Goal: Task Accomplishment & Management: Manage account settings

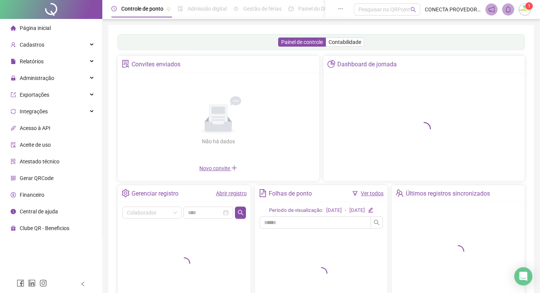
click at [38, 176] on span "Gerar QRCode" at bounding box center [37, 178] width 34 height 6
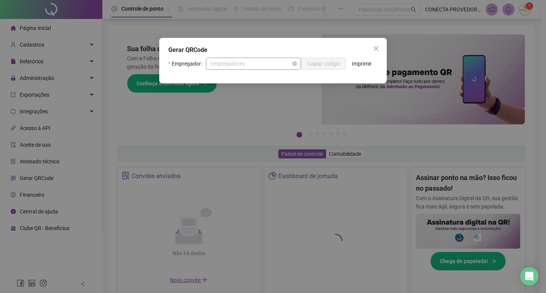
click at [244, 64] on span "Empregadores" at bounding box center [253, 63] width 86 height 11
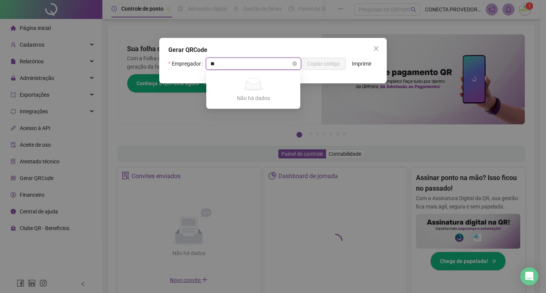
type input "*"
click at [374, 46] on icon "close" at bounding box center [376, 48] width 6 height 6
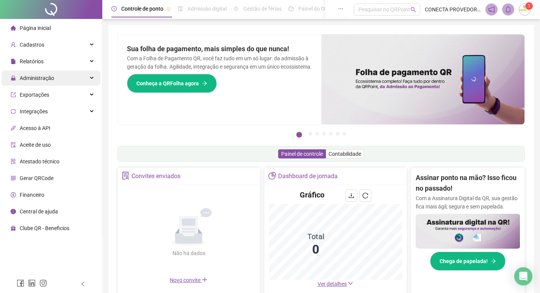
click at [32, 77] on span "Administração" at bounding box center [37, 78] width 34 height 6
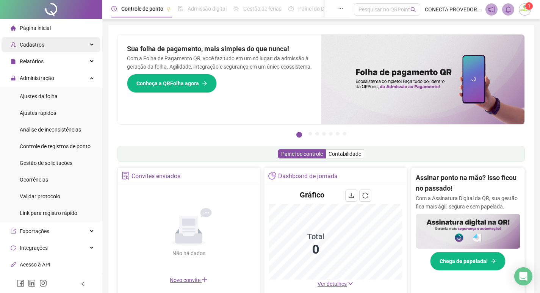
click at [33, 47] on span "Cadastros" at bounding box center [32, 45] width 25 height 6
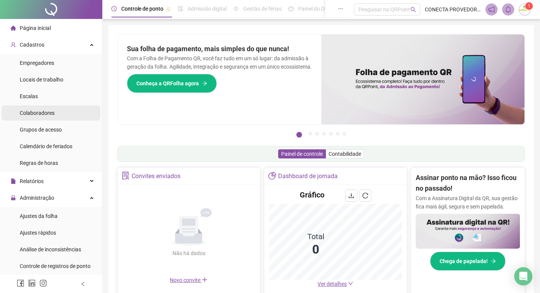
click at [31, 113] on span "Colaboradores" at bounding box center [37, 113] width 35 height 6
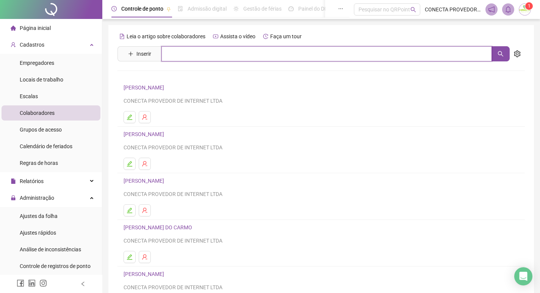
click at [179, 51] on input "text" at bounding box center [326, 53] width 330 height 15
type input "**********"
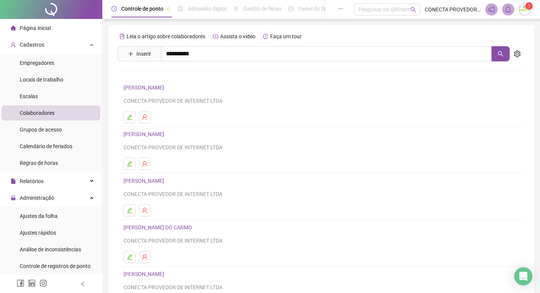
click at [172, 73] on link "JOSE PAULO CARLOS" at bounding box center [151, 76] width 41 height 6
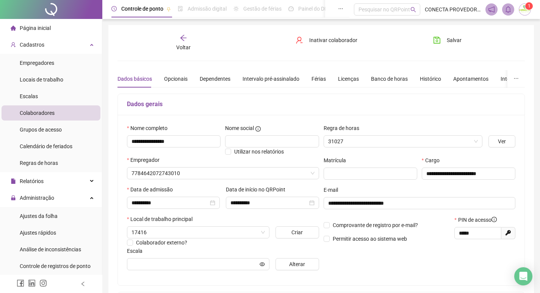
type input "**********"
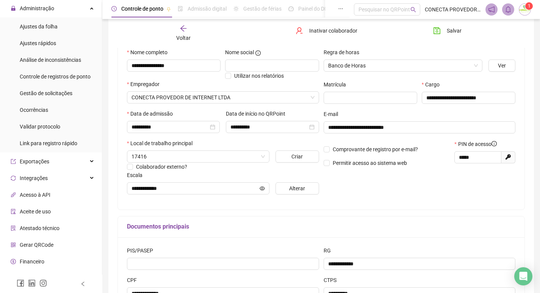
scroll to position [200, 0]
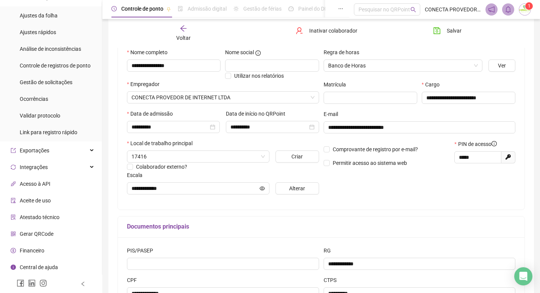
click at [37, 234] on span "Gerar QRCode" at bounding box center [37, 234] width 34 height 6
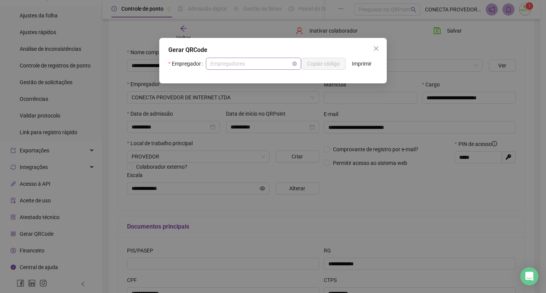
click at [268, 65] on span "Empregadores" at bounding box center [253, 63] width 86 height 11
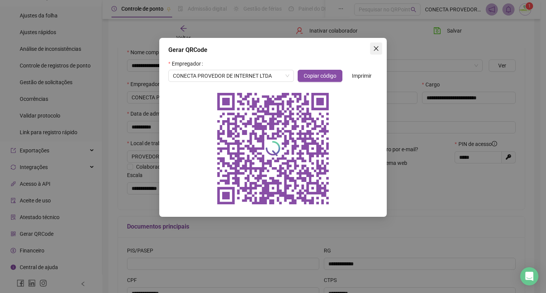
click at [375, 48] on icon "close" at bounding box center [376, 48] width 5 height 5
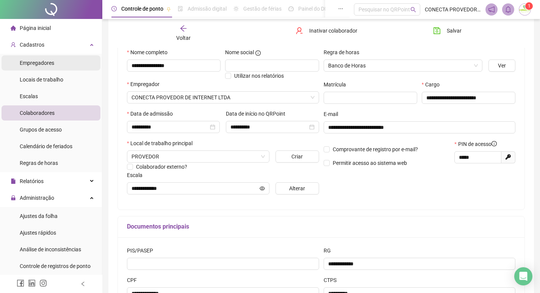
click at [44, 61] on span "Empregadores" at bounding box center [37, 63] width 34 height 6
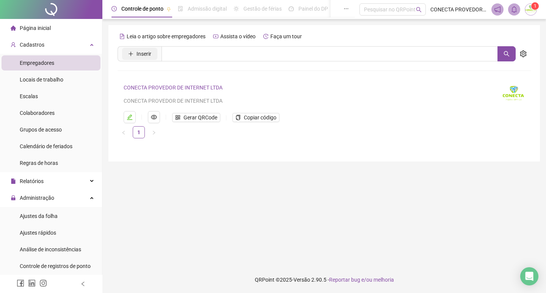
click at [149, 56] on span "Inserir" at bounding box center [143, 54] width 15 height 8
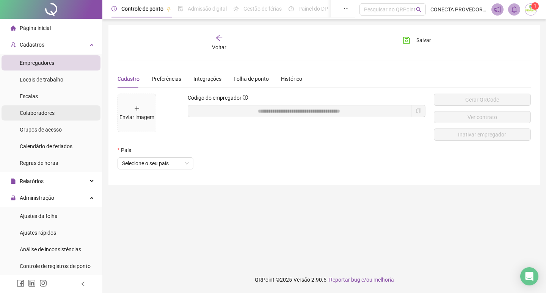
click at [35, 110] on span "Colaboradores" at bounding box center [37, 113] width 35 height 6
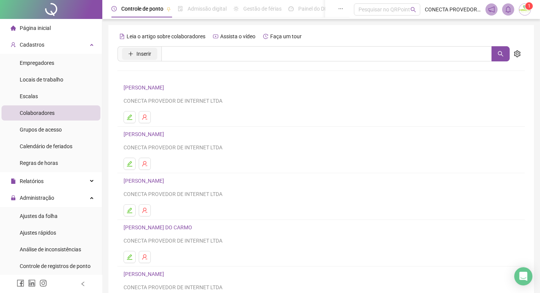
click at [153, 54] on button "Inserir" at bounding box center [139, 54] width 35 height 12
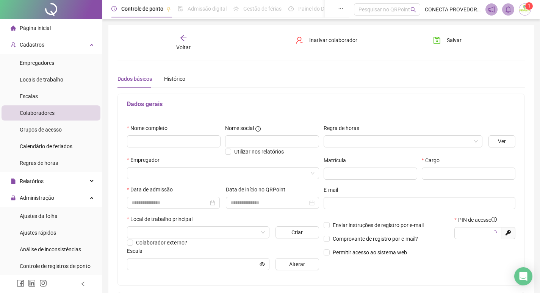
type input "*****"
click at [160, 140] on input "text" at bounding box center [174, 141] width 94 height 12
type input "**********"
click at [240, 138] on input "text" at bounding box center [272, 141] width 94 height 12
type input "*******"
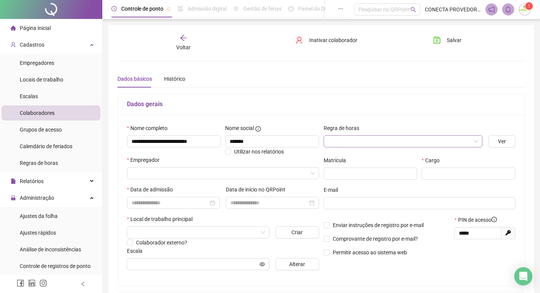
click at [344, 140] on input "search" at bounding box center [399, 141] width 143 height 11
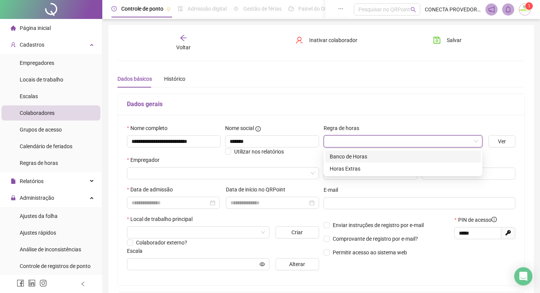
click at [358, 158] on div "Banco de Horas" at bounding box center [403, 156] width 147 height 8
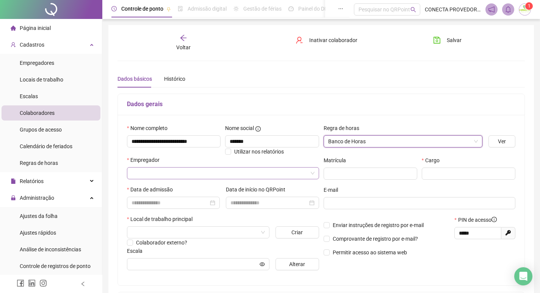
click at [141, 172] on input "search" at bounding box center [219, 172] width 176 height 11
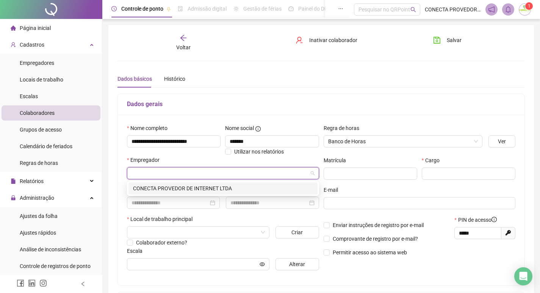
click at [163, 186] on div "CONECTA PROVEDOR DE INTERNET LTDA" at bounding box center [223, 188] width 180 height 8
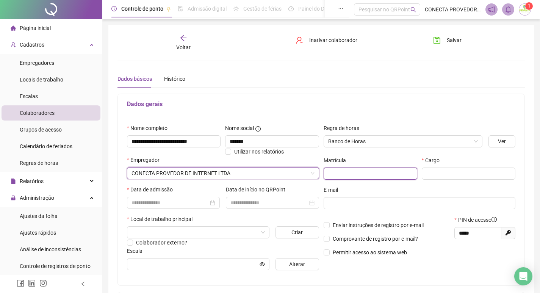
click at [343, 177] on input "text" at bounding box center [371, 173] width 94 height 12
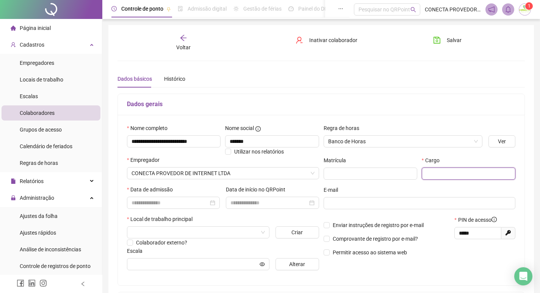
click at [445, 172] on input "text" at bounding box center [469, 173] width 94 height 12
click at [381, 175] on input "text" at bounding box center [371, 173] width 94 height 12
click at [448, 175] on input "text" at bounding box center [469, 173] width 94 height 12
type input "**********"
click at [152, 202] on input at bounding box center [169, 203] width 77 height 8
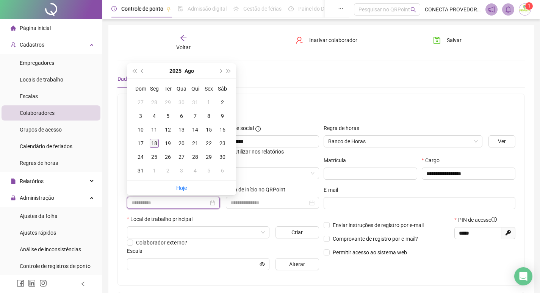
type input "**********"
click at [155, 144] on div "18" at bounding box center [154, 143] width 9 height 9
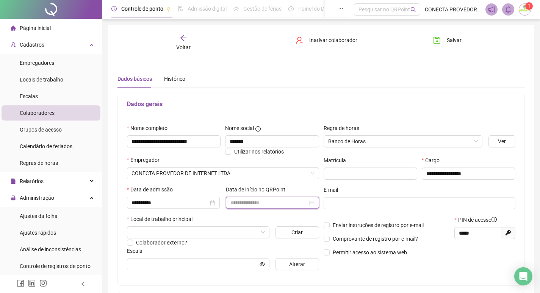
click at [257, 205] on input at bounding box center [268, 203] width 77 height 8
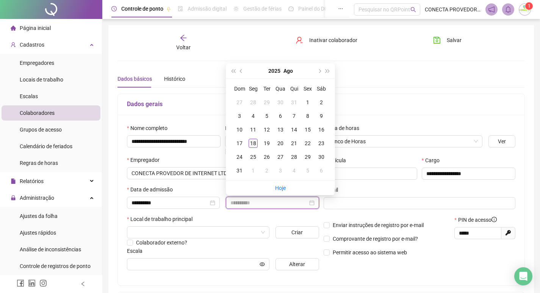
type input "**********"
click at [255, 141] on div "18" at bounding box center [253, 143] width 9 height 9
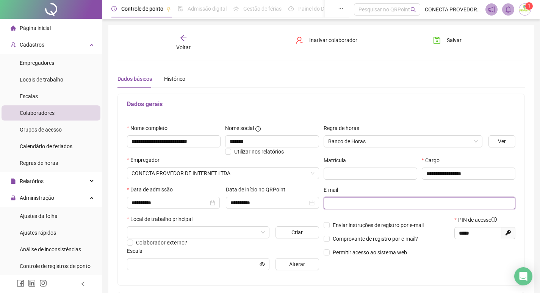
click at [356, 203] on input "text" at bounding box center [418, 203] width 181 height 8
click at [180, 50] on span "Voltar" at bounding box center [183, 47] width 14 height 6
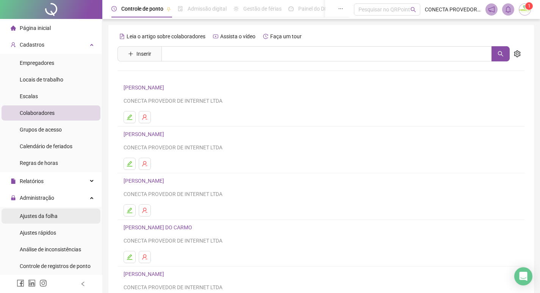
click at [47, 217] on span "Ajustes da folha" at bounding box center [39, 216] width 38 height 6
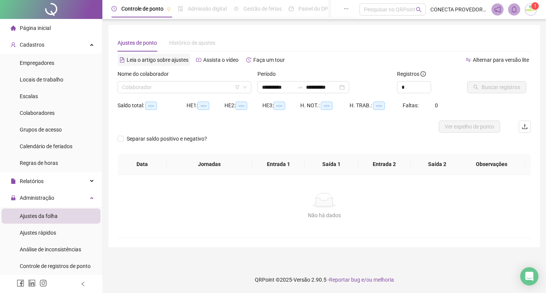
type input "**********"
click at [169, 91] on input "search" at bounding box center [181, 86] width 118 height 11
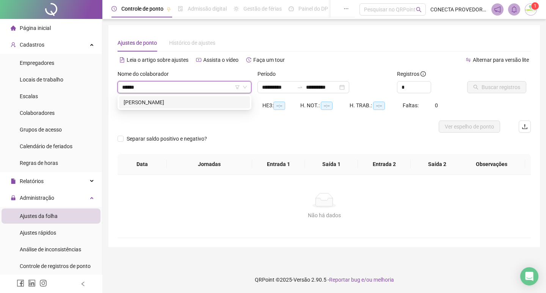
type input "*******"
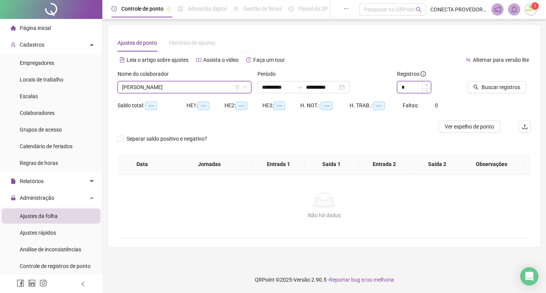
click at [427, 84] on icon "up" at bounding box center [426, 85] width 3 height 3
type input "*"
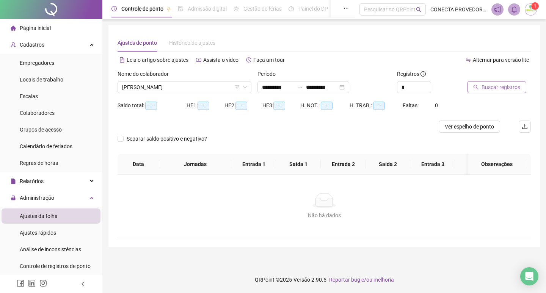
click at [493, 86] on span "Buscar registros" at bounding box center [500, 87] width 39 height 8
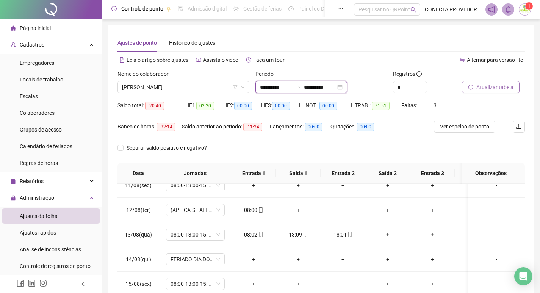
click at [321, 88] on input "**********" at bounding box center [320, 87] width 32 height 8
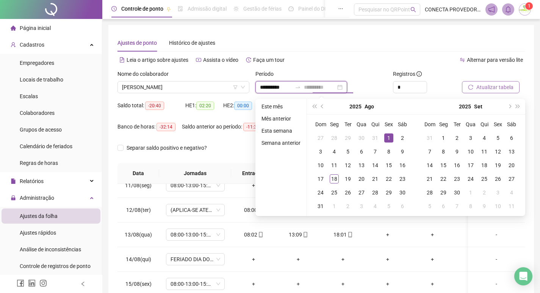
type input "**********"
click at [391, 139] on div "1" at bounding box center [388, 137] width 9 height 9
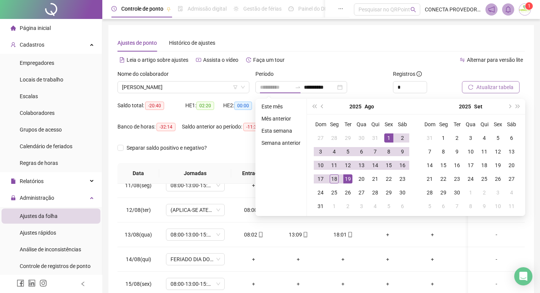
click at [345, 179] on div "19" at bounding box center [347, 178] width 9 height 9
type input "**********"
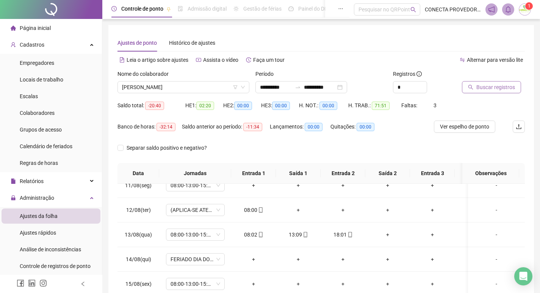
click at [507, 81] on button "Buscar registros" at bounding box center [491, 87] width 59 height 12
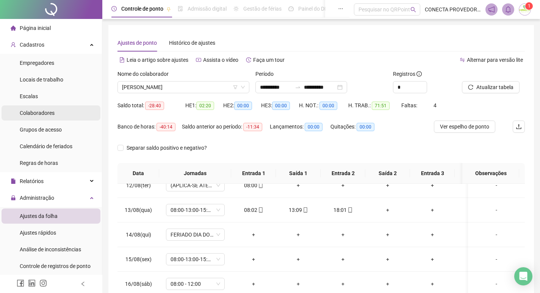
click at [34, 112] on span "Colaboradores" at bounding box center [37, 113] width 35 height 6
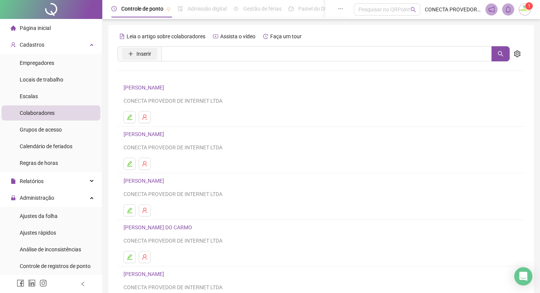
click at [145, 52] on span "Inserir" at bounding box center [143, 54] width 15 height 8
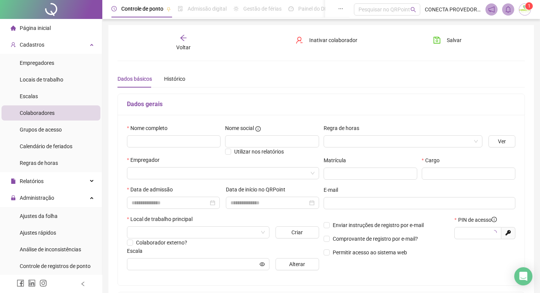
type input "*****"
click at [159, 143] on input "text" at bounding box center [174, 141] width 94 height 12
type input "**********"
click at [244, 135] on input "text" at bounding box center [272, 141] width 94 height 12
type input "*******"
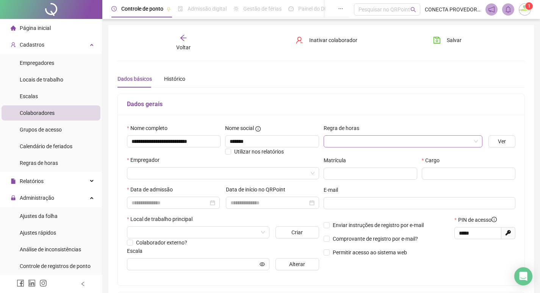
click at [435, 136] on input "search" at bounding box center [399, 141] width 143 height 11
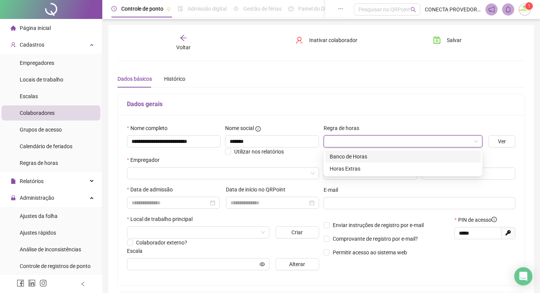
click at [360, 153] on div "Banco de Horas" at bounding box center [403, 156] width 147 height 8
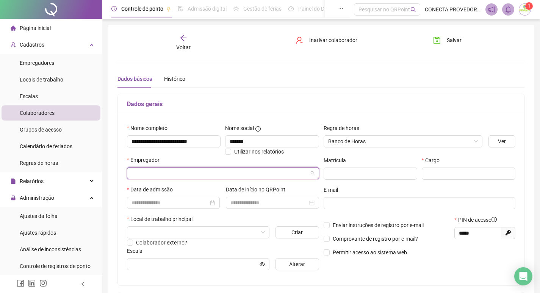
click at [156, 169] on input "search" at bounding box center [219, 172] width 176 height 11
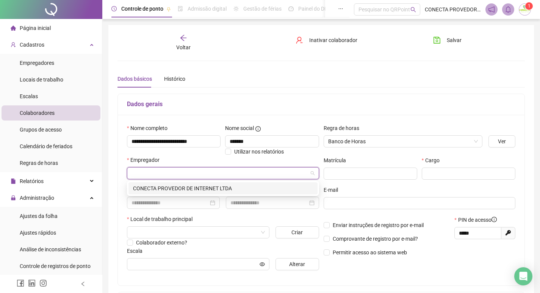
click at [172, 189] on div "CONECTA PROVEDOR DE INTERNET LTDA" at bounding box center [223, 188] width 180 height 8
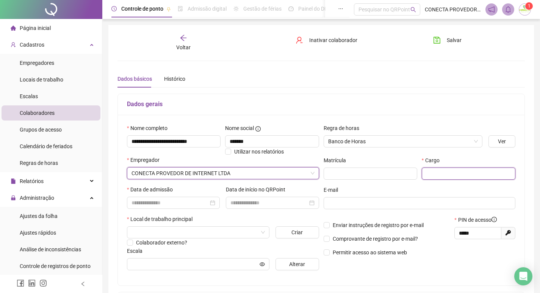
click at [442, 174] on input "text" at bounding box center [469, 173] width 94 height 12
type input "*"
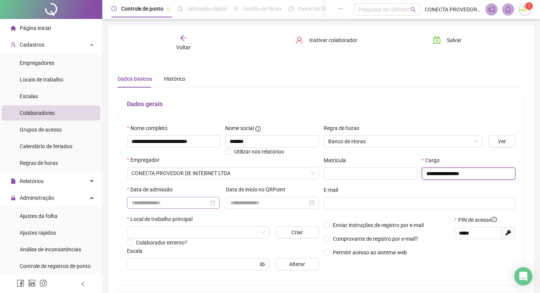
type input "**********"
click at [199, 206] on input at bounding box center [169, 203] width 77 height 8
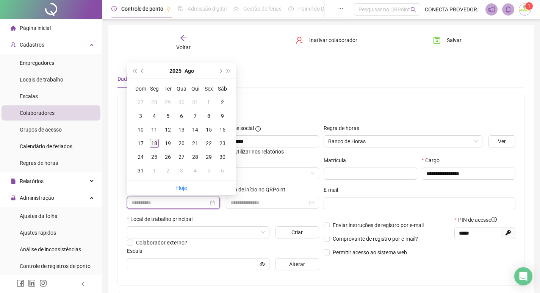
type input "**********"
click at [154, 141] on div "18" at bounding box center [154, 143] width 9 height 9
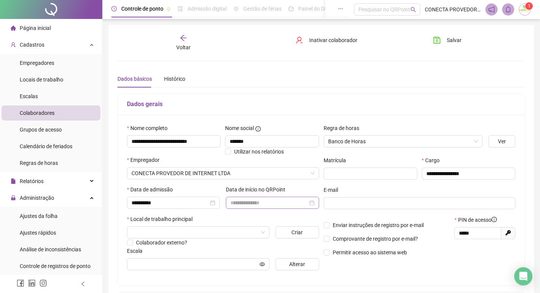
drag, startPoint x: 275, startPoint y: 209, endPoint x: 274, endPoint y: 205, distance: 3.9
click at [274, 206] on div "Data de início no QRPoint" at bounding box center [272, 200] width 99 height 30
click at [274, 205] on input at bounding box center [268, 203] width 77 height 8
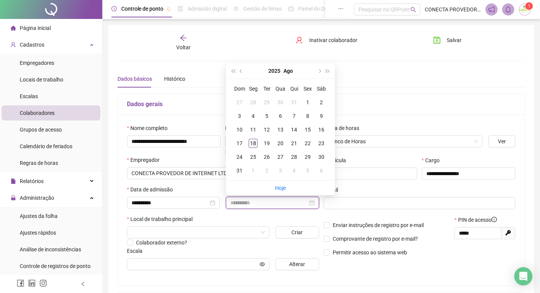
type input "**********"
click at [254, 142] on div "18" at bounding box center [253, 143] width 9 height 9
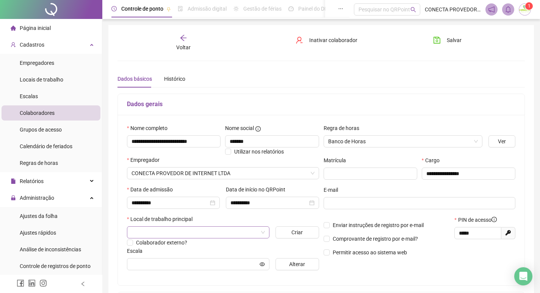
click at [157, 231] on input "search" at bounding box center [194, 232] width 127 height 11
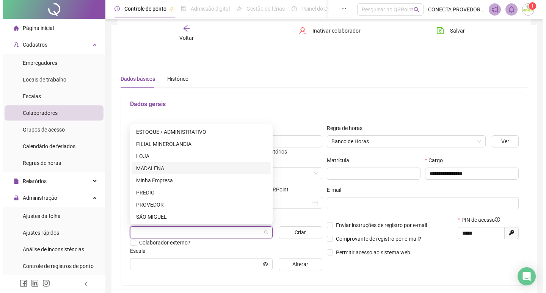
scroll to position [76, 0]
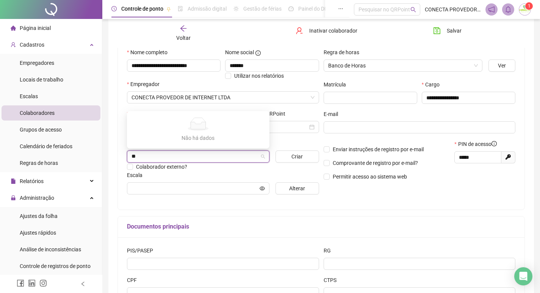
type input "*"
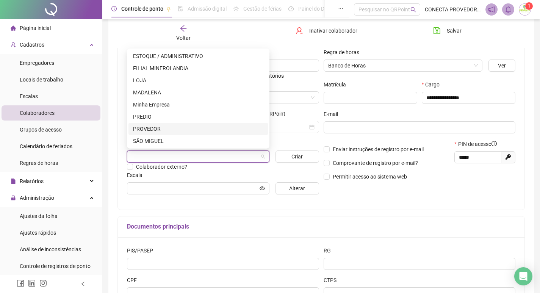
click at [146, 129] on div "PROVEDOR" at bounding box center [198, 129] width 130 height 8
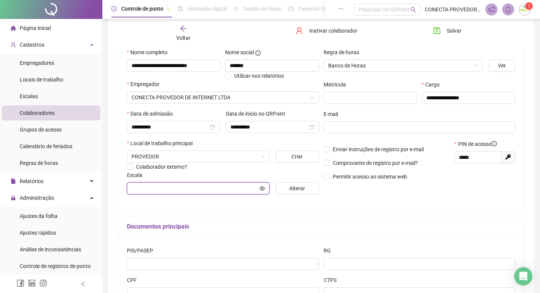
click at [162, 187] on input "text" at bounding box center [194, 188] width 127 height 8
click at [149, 184] on input "text" at bounding box center [194, 188] width 127 height 8
click at [214, 191] on input "text" at bounding box center [194, 188] width 127 height 8
click at [262, 189] on icon "eye" at bounding box center [262, 188] width 5 height 4
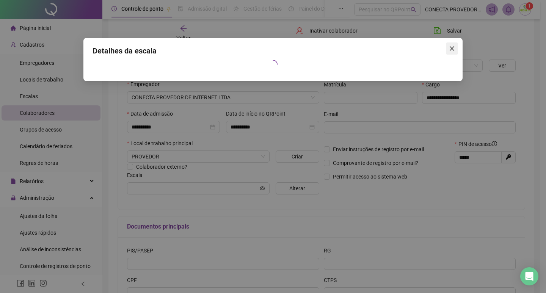
click at [452, 50] on icon "close" at bounding box center [452, 48] width 6 height 6
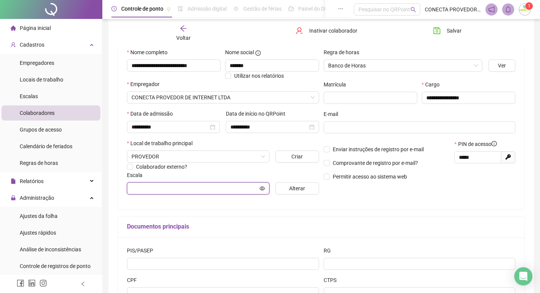
click at [150, 191] on input "text" at bounding box center [194, 188] width 127 height 8
click at [158, 189] on input "text" at bounding box center [194, 188] width 127 height 8
click at [163, 189] on input "text" at bounding box center [194, 188] width 127 height 8
click at [292, 191] on span "Alterar" at bounding box center [297, 188] width 16 height 8
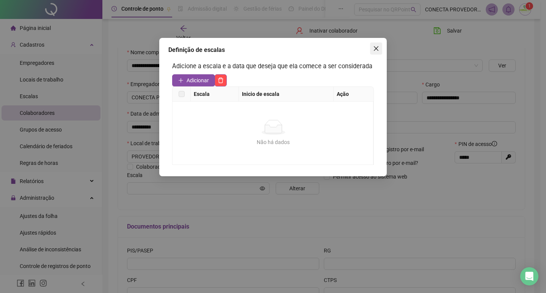
click at [375, 46] on icon "close" at bounding box center [376, 48] width 6 height 6
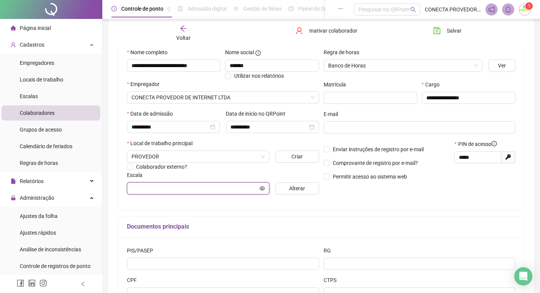
click at [260, 188] on icon "eye" at bounding box center [262, 188] width 5 height 5
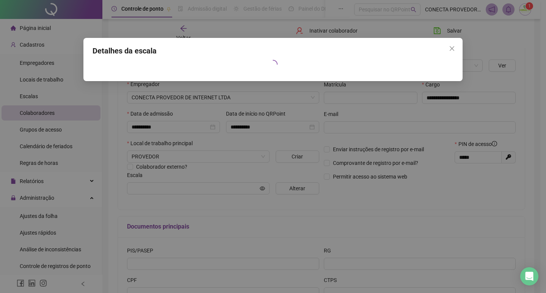
drag, startPoint x: 451, startPoint y: 48, endPoint x: 428, endPoint y: 63, distance: 27.6
click at [450, 48] on icon "close" at bounding box center [452, 48] width 6 height 6
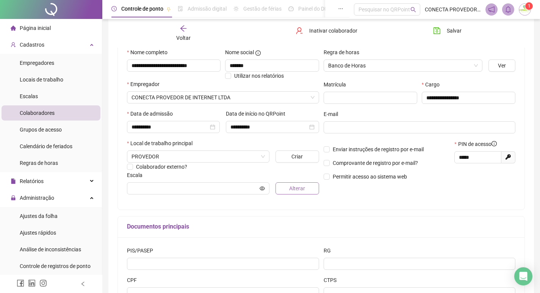
click at [308, 186] on button "Alterar" at bounding box center [297, 188] width 44 height 12
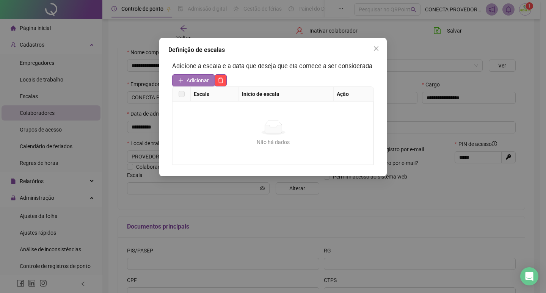
click at [196, 78] on span "Adicionar" at bounding box center [197, 80] width 22 height 8
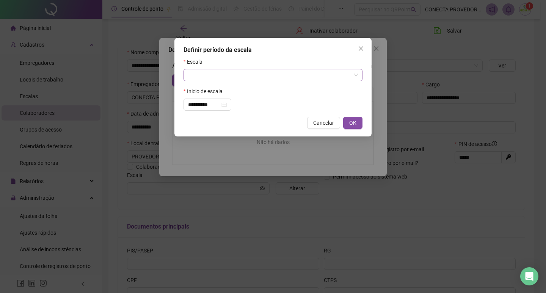
click at [207, 77] on input "search" at bounding box center [269, 74] width 163 height 11
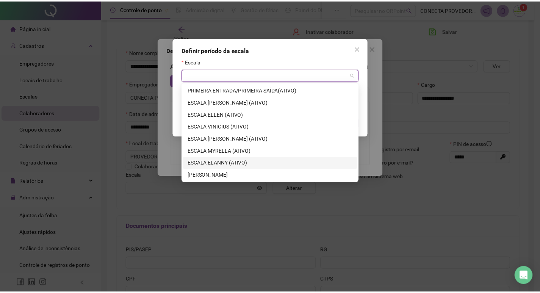
scroll to position [120, 0]
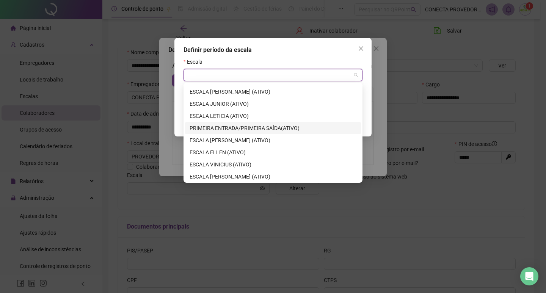
click at [226, 129] on div "PRIMEIRA ENTRADA/PRIMEIRA SAÍDA(ATIVO)" at bounding box center [272, 128] width 167 height 8
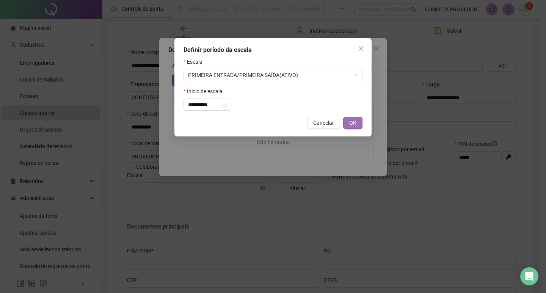
click at [358, 123] on button "OK" at bounding box center [352, 123] width 19 height 12
type input "**********"
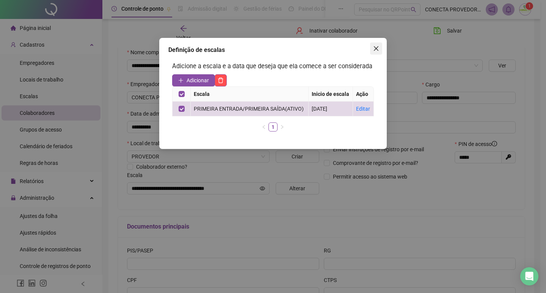
click at [373, 48] on icon "close" at bounding box center [376, 48] width 6 height 6
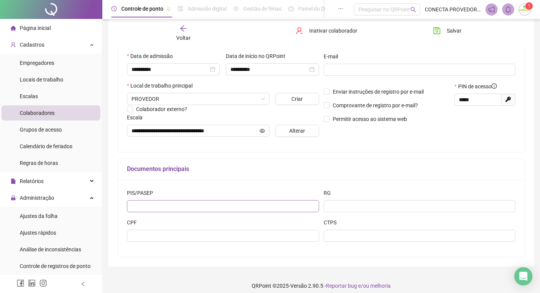
scroll to position [139, 0]
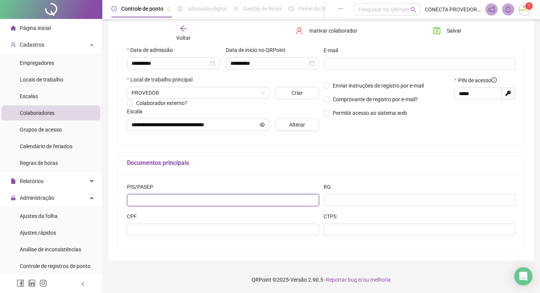
click at [166, 200] on input "text" at bounding box center [223, 200] width 192 height 12
type input "**********"
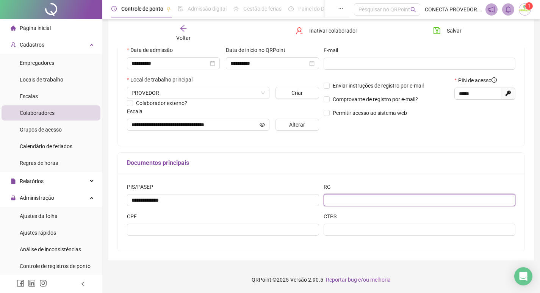
click at [350, 202] on input "text" at bounding box center [420, 200] width 192 height 12
type input "**********"
click at [223, 222] on div "CPF" at bounding box center [223, 217] width 192 height 11
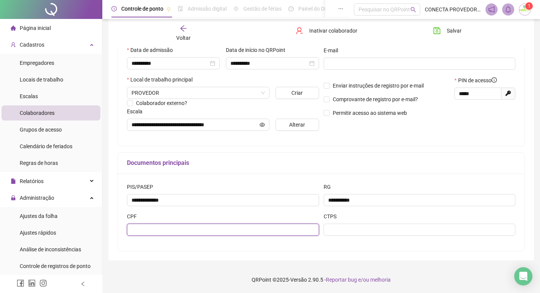
click at [225, 229] on input "text" at bounding box center [223, 230] width 192 height 12
type input "**********"
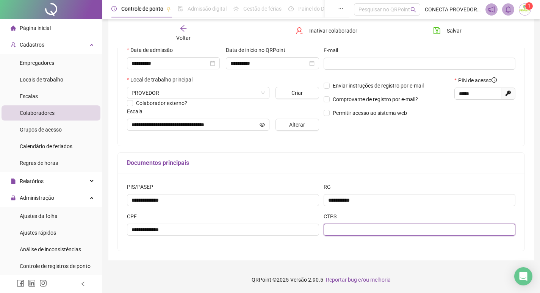
click at [374, 226] on input "text" at bounding box center [420, 230] width 192 height 12
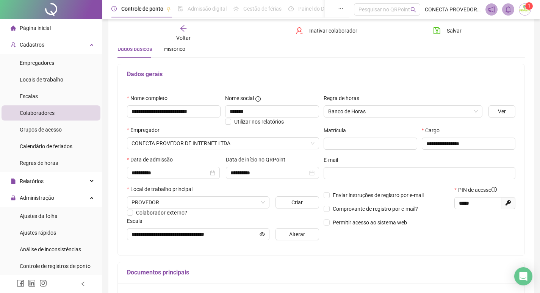
scroll to position [26, 0]
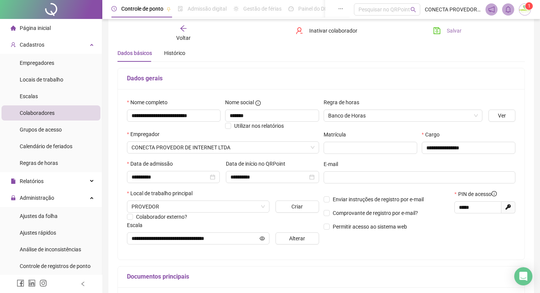
click at [455, 32] on span "Salvar" at bounding box center [454, 31] width 15 height 8
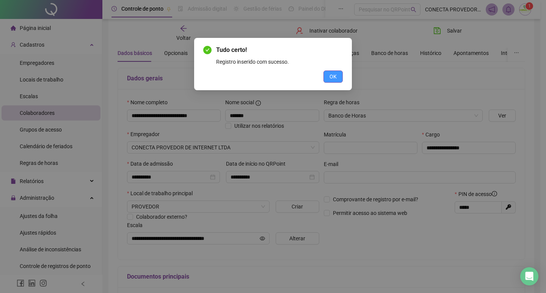
click at [336, 77] on button "OK" at bounding box center [332, 76] width 19 height 12
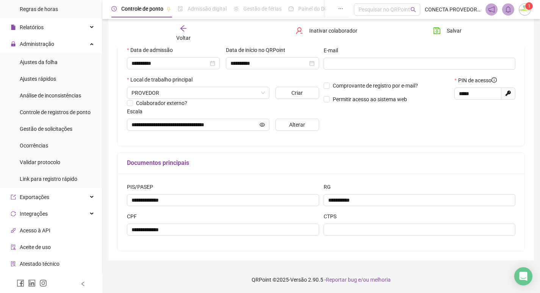
scroll to position [200, 0]
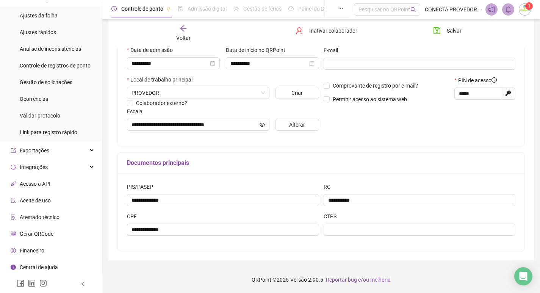
click at [33, 200] on span "Aceite de uso" at bounding box center [35, 200] width 31 height 6
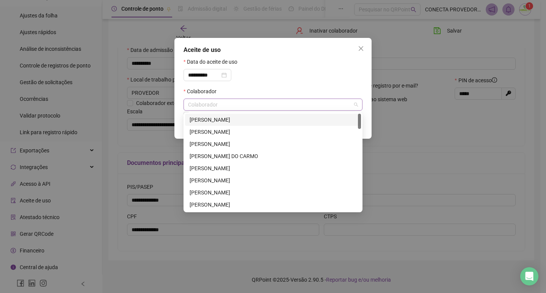
click at [230, 107] on div "Colaborador" at bounding box center [272, 105] width 179 height 12
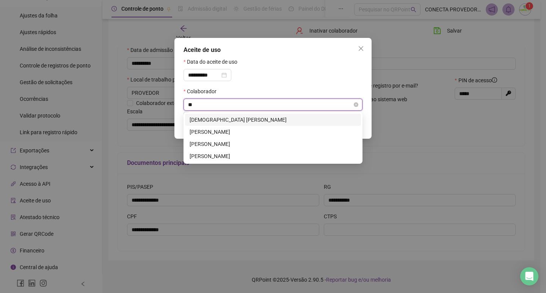
type input "***"
click at [225, 146] on div "FRANCISCO CLEITON MORAIS LIMA" at bounding box center [272, 144] width 167 height 8
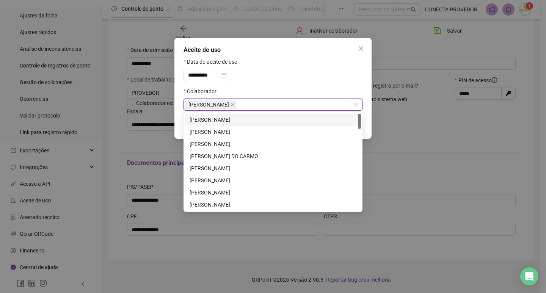
click at [302, 84] on div "**********" at bounding box center [272, 73] width 179 height 30
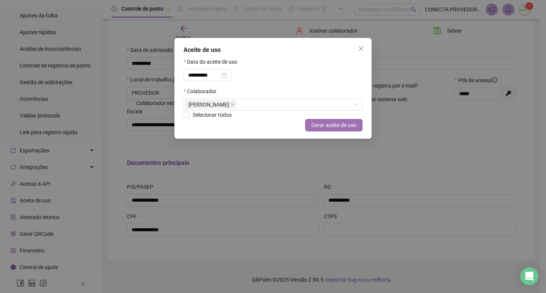
click at [327, 125] on span "Gerar aceite de uso" at bounding box center [333, 125] width 45 height 8
click at [359, 49] on icon "close" at bounding box center [361, 48] width 6 height 6
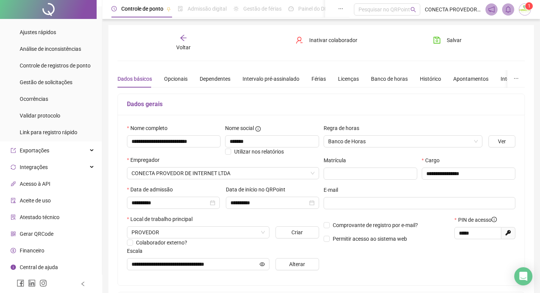
click at [44, 232] on span "Gerar QRCode" at bounding box center [37, 234] width 34 height 6
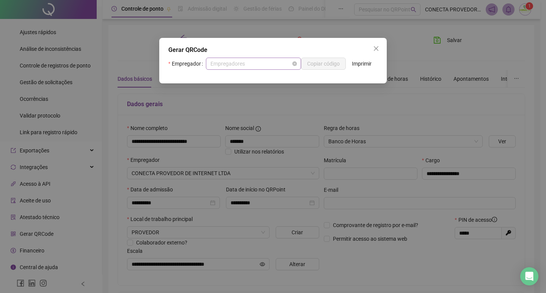
click at [282, 66] on span "Empregadores" at bounding box center [253, 63] width 86 height 11
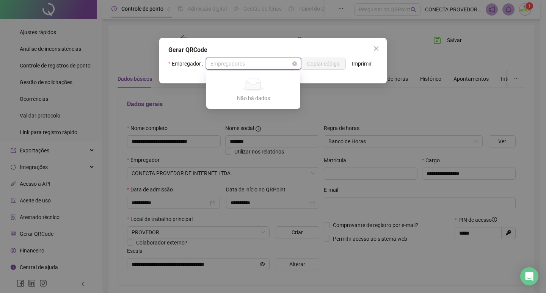
click at [282, 66] on span "Empregadores" at bounding box center [253, 63] width 86 height 11
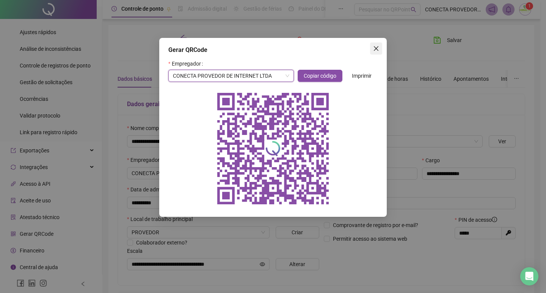
click at [377, 47] on icon "close" at bounding box center [376, 48] width 5 height 5
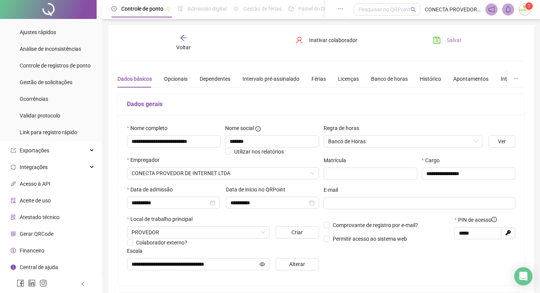
click at [451, 40] on span "Salvar" at bounding box center [454, 40] width 15 height 8
click at [178, 44] on span "Voltar" at bounding box center [183, 47] width 14 height 6
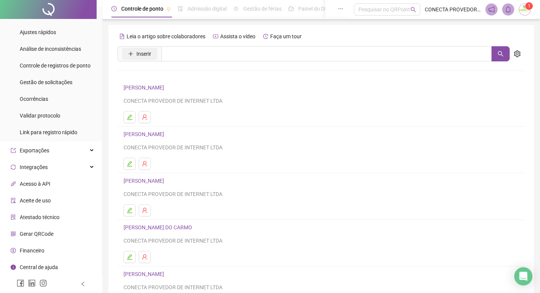
click at [133, 53] on icon "plus" at bounding box center [130, 53] width 5 height 5
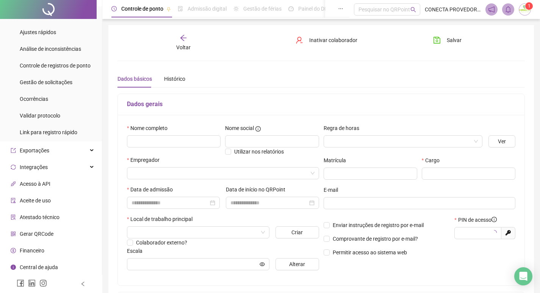
type input "*****"
click at [150, 135] on div "Nome completo" at bounding box center [174, 129] width 94 height 11
click at [150, 142] on input "text" at bounding box center [174, 141] width 94 height 12
type input "**********"
click at [261, 145] on input "text" at bounding box center [272, 141] width 94 height 12
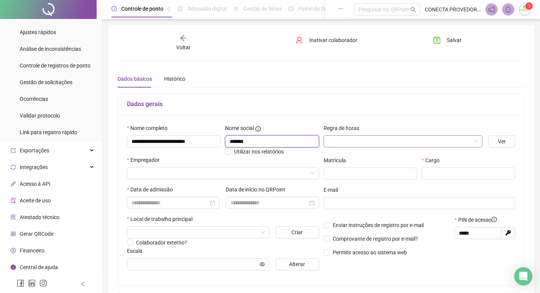
type input "*******"
click at [368, 139] on input "search" at bounding box center [399, 141] width 143 height 11
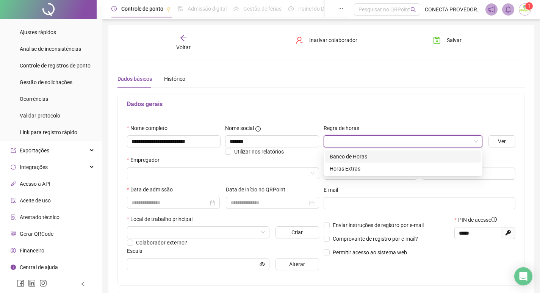
click at [360, 155] on div "Banco de Horas" at bounding box center [403, 156] width 147 height 8
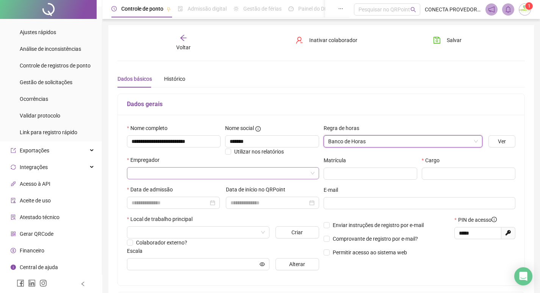
click at [155, 168] on input "search" at bounding box center [219, 172] width 176 height 11
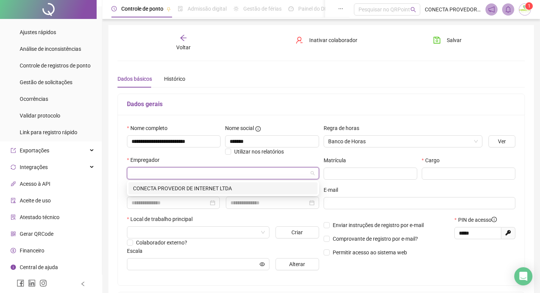
click at [155, 189] on div "CONECTA PROVEDOR DE INTERNET LTDA" at bounding box center [223, 188] width 180 height 8
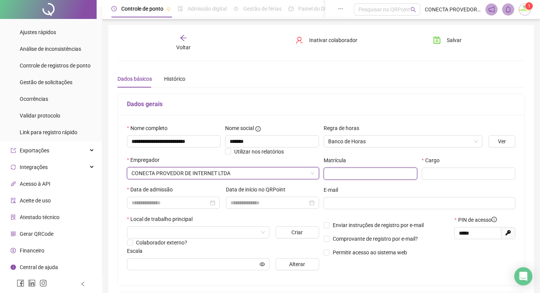
click at [358, 174] on input "text" at bounding box center [371, 173] width 94 height 12
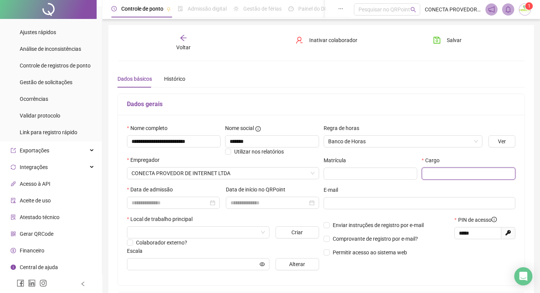
click at [455, 174] on input "text" at bounding box center [469, 173] width 94 height 12
type input "**********"
click at [185, 199] on input at bounding box center [169, 203] width 77 height 8
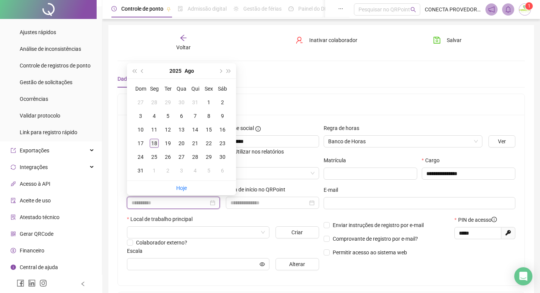
type input "**********"
click at [154, 143] on div "18" at bounding box center [154, 143] width 9 height 9
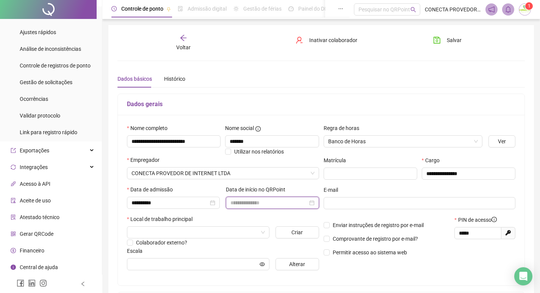
click at [236, 200] on input at bounding box center [268, 203] width 77 height 8
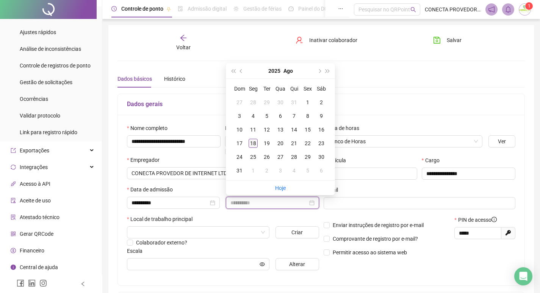
type input "**********"
click at [252, 143] on div "18" at bounding box center [253, 143] width 9 height 9
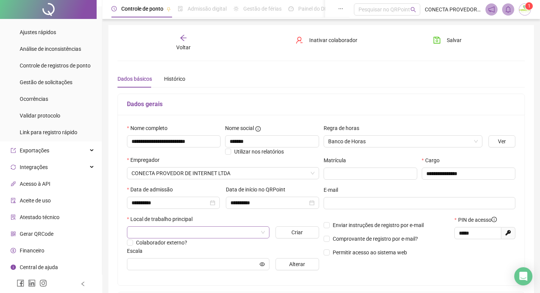
click at [202, 230] on input "search" at bounding box center [194, 232] width 127 height 11
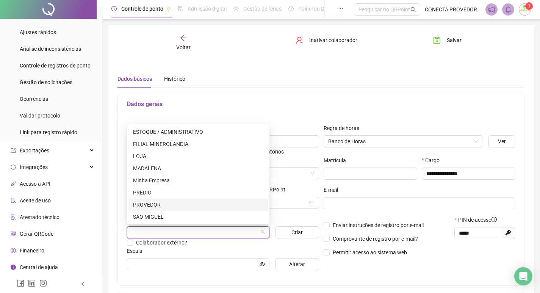
click at [145, 204] on div "PROVEDOR" at bounding box center [198, 204] width 130 height 8
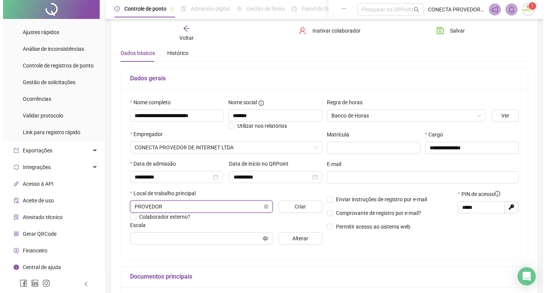
scroll to position [38, 0]
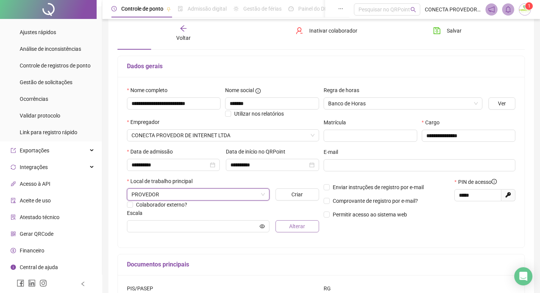
click at [291, 228] on span "Alterar" at bounding box center [297, 226] width 16 height 8
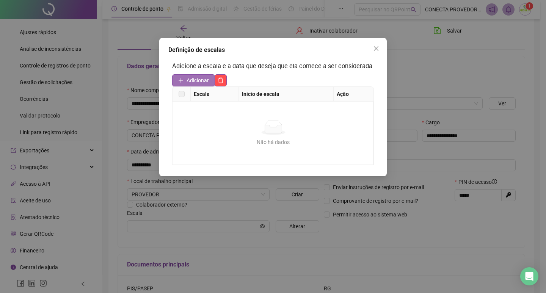
click at [199, 81] on span "Adicionar" at bounding box center [197, 80] width 22 height 8
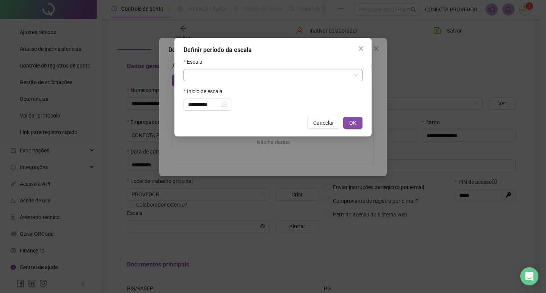
click at [211, 74] on input "search" at bounding box center [269, 74] width 163 height 11
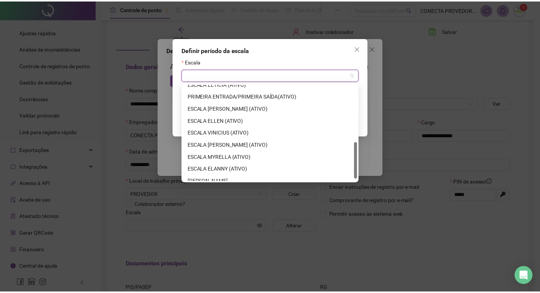
scroll to position [158, 0]
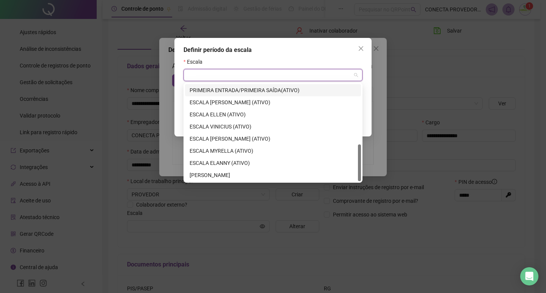
click at [249, 88] on div "PRIMEIRA ENTRADA/PRIMEIRA SAÍDA(ATIVO)" at bounding box center [272, 90] width 167 height 8
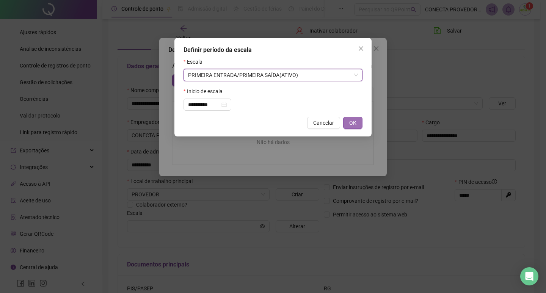
click at [354, 124] on span "OK" at bounding box center [352, 123] width 7 height 8
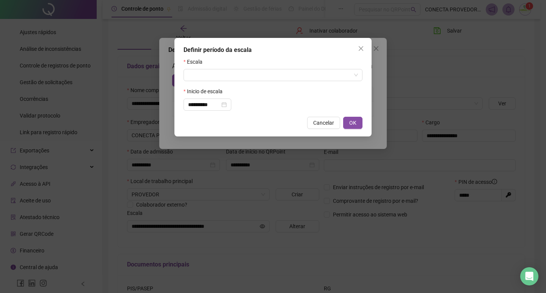
type input "**********"
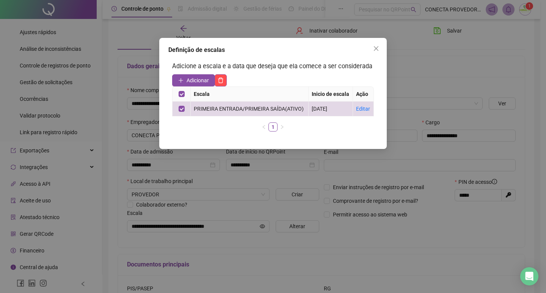
click at [362, 134] on div "Escala Inicio de escala Ação PRIMEIRA ENTRADA/PRIMEIRA SAÍDA(ATIVO) 18/08/2025 …" at bounding box center [273, 111] width 202 height 51
click at [374, 50] on icon "close" at bounding box center [376, 48] width 6 height 6
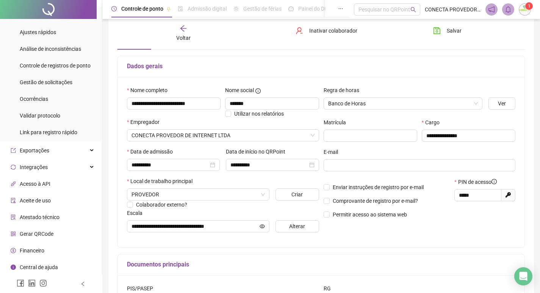
click at [439, 263] on h5 "Documentos principais" at bounding box center [321, 264] width 388 height 9
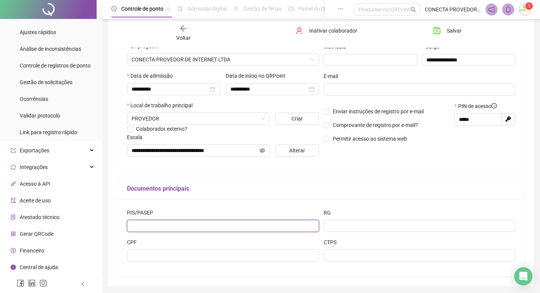
click at [200, 225] on input "text" at bounding box center [223, 226] width 192 height 12
type input "**********"
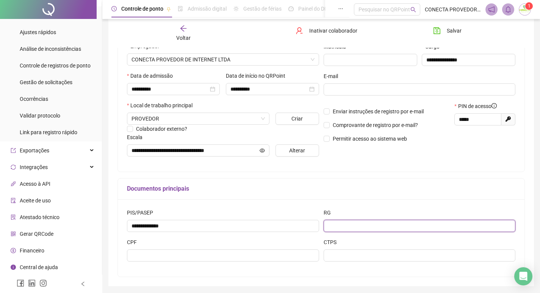
click at [398, 224] on input "text" at bounding box center [420, 226] width 192 height 12
type input "**********"
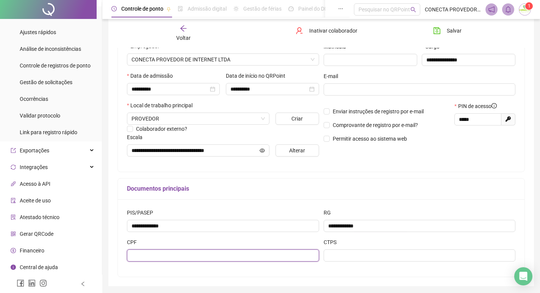
click at [192, 258] on input "text" at bounding box center [223, 255] width 192 height 12
type input "**********"
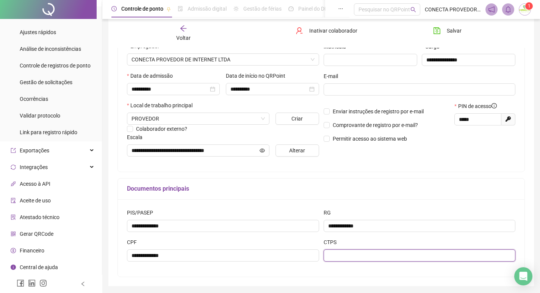
click at [397, 253] on input "text" at bounding box center [420, 255] width 192 height 12
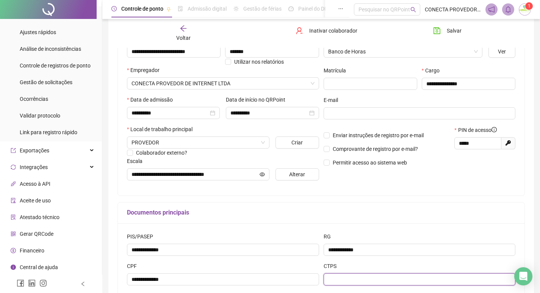
scroll to position [0, 0]
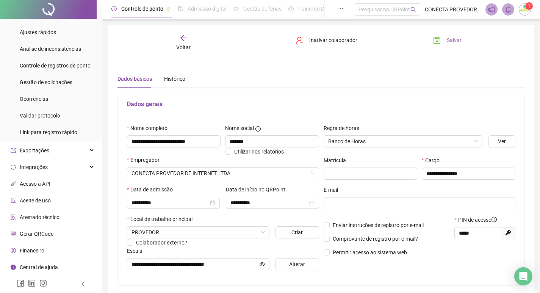
click at [453, 40] on span "Salvar" at bounding box center [454, 40] width 15 height 8
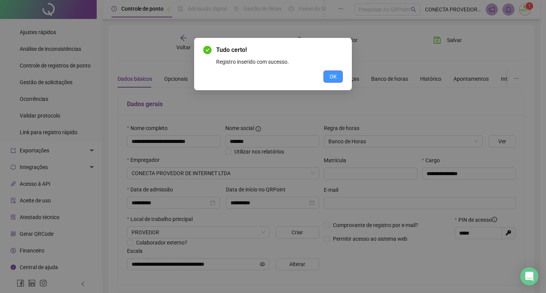
click at [333, 75] on span "OK" at bounding box center [332, 76] width 7 height 8
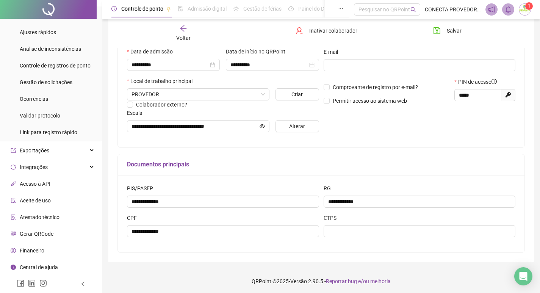
scroll to position [139, 0]
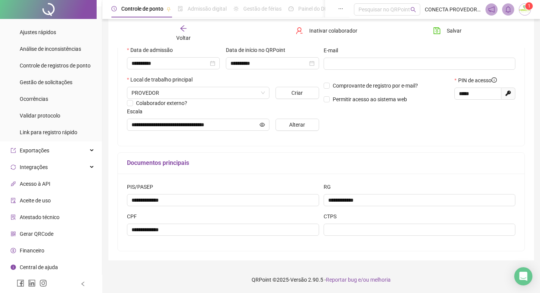
click at [39, 202] on span "Aceite de uso" at bounding box center [35, 200] width 31 height 6
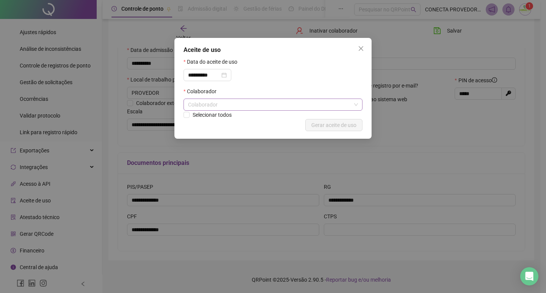
click at [222, 107] on div "Colaborador" at bounding box center [272, 105] width 179 height 12
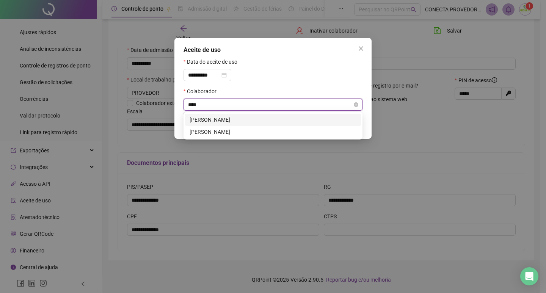
type input "*****"
click at [220, 129] on div "RODRIGO FREDDY SOUSA ALMEIDA" at bounding box center [272, 132] width 167 height 8
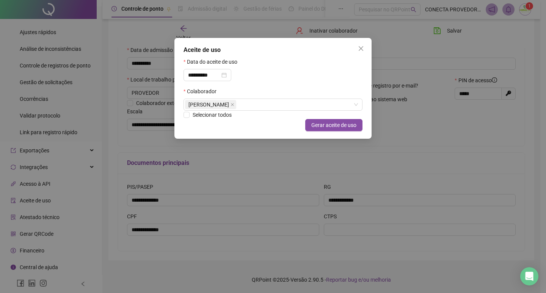
click at [306, 83] on div "**********" at bounding box center [272, 73] width 179 height 30
click at [333, 124] on span "Gerar aceite de uso" at bounding box center [333, 125] width 45 height 8
click at [364, 50] on span "Close" at bounding box center [361, 48] width 12 height 6
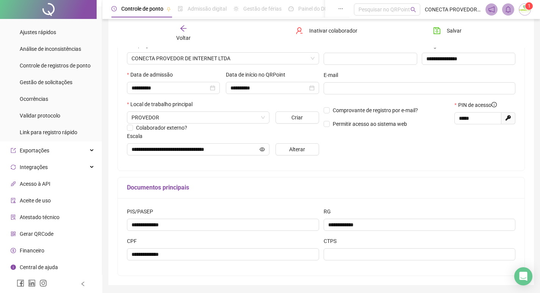
scroll to position [102, 0]
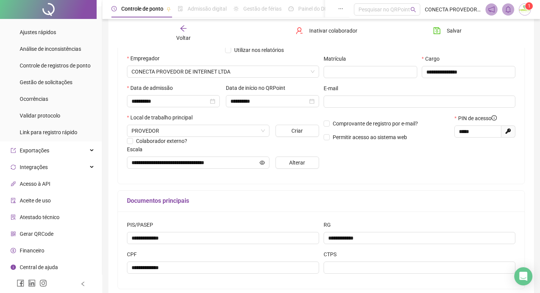
click at [28, 235] on span "Gerar QRCode" at bounding box center [37, 234] width 34 height 6
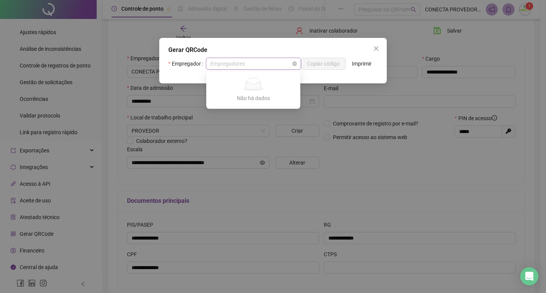
click at [288, 66] on span "Empregadores" at bounding box center [253, 63] width 86 height 11
click at [287, 64] on span "Empregadores" at bounding box center [253, 63] width 86 height 11
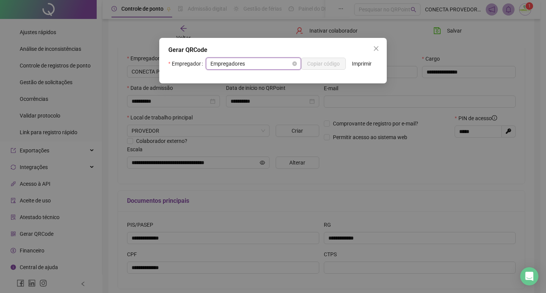
click at [288, 64] on span "Empregadores" at bounding box center [253, 63] width 86 height 11
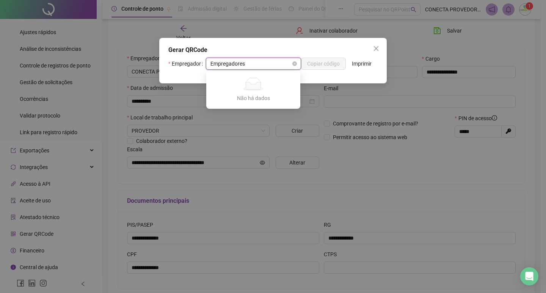
click at [288, 64] on span "Empregadores" at bounding box center [253, 63] width 86 height 11
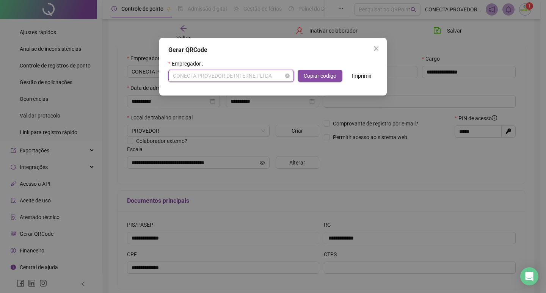
click at [272, 73] on span "CONECTA PROVEDOR DE INTERNET LTDA" at bounding box center [231, 75] width 116 height 11
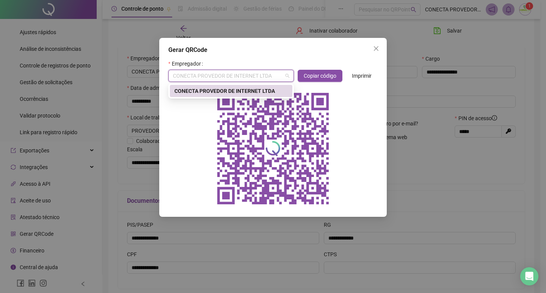
click at [244, 88] on div "CONECTA PROVEDOR DE INTERNET LTDA" at bounding box center [230, 91] width 113 height 8
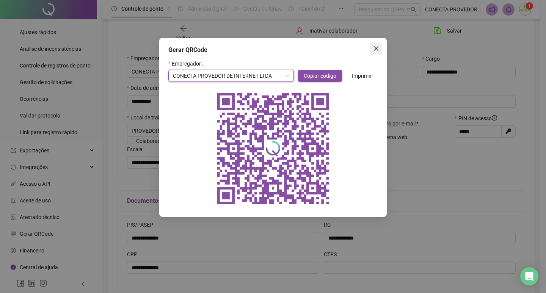
click at [376, 47] on icon "close" at bounding box center [376, 48] width 6 height 6
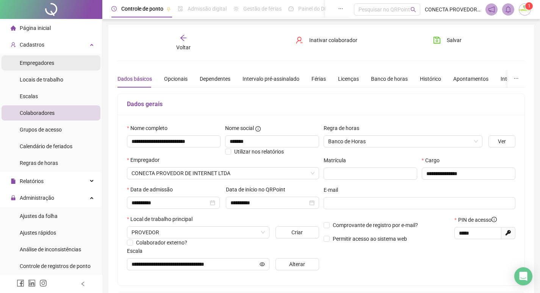
click at [45, 62] on span "Empregadores" at bounding box center [37, 63] width 34 height 6
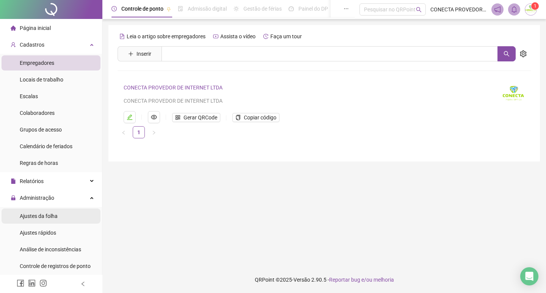
drag, startPoint x: 42, startPoint y: 221, endPoint x: 42, endPoint y: 216, distance: 4.6
click at [42, 221] on div "Ajustes da folha" at bounding box center [39, 215] width 38 height 15
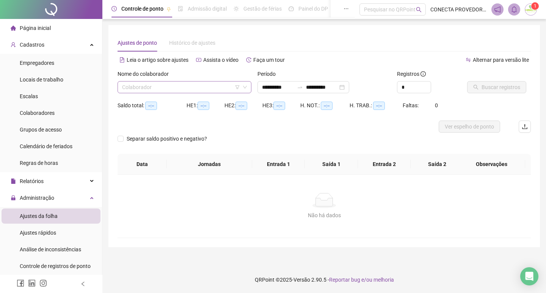
click at [163, 89] on input "search" at bounding box center [181, 86] width 118 height 11
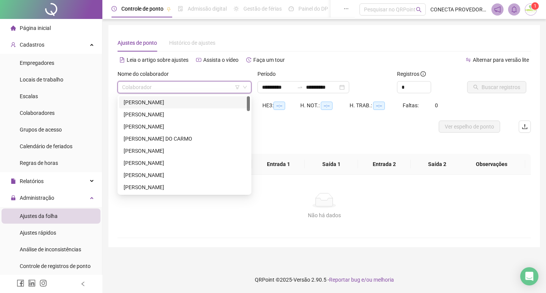
drag, startPoint x: 146, startPoint y: 103, endPoint x: 163, endPoint y: 94, distance: 18.6
click at [147, 101] on div "ADRIANA FLAVIA PEREIRA FIDELES BATISTA" at bounding box center [185, 102] width 122 height 8
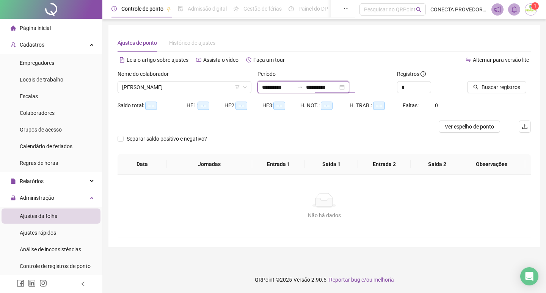
click at [337, 85] on input "**********" at bounding box center [322, 87] width 32 height 8
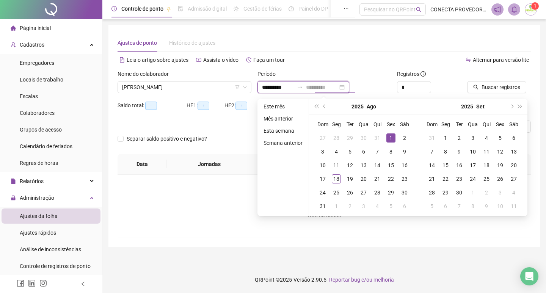
type input "**********"
click at [387, 136] on div "1" at bounding box center [390, 137] width 9 height 9
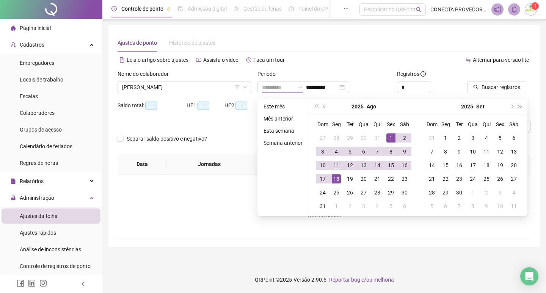
click at [336, 179] on div "18" at bounding box center [336, 178] width 9 height 9
type input "**********"
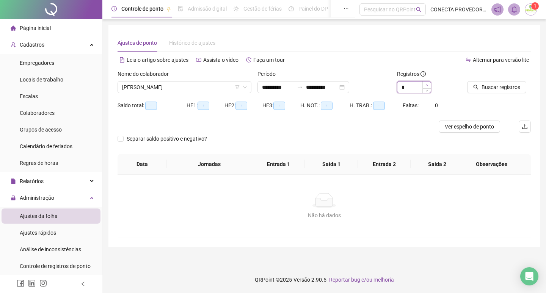
type input "*"
click at [427, 84] on icon "up" at bounding box center [426, 85] width 3 height 3
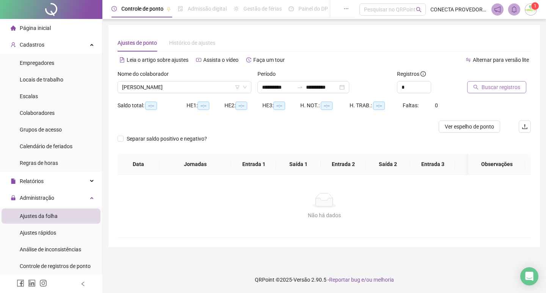
click at [481, 86] on span "Buscar registros" at bounding box center [500, 87] width 39 height 8
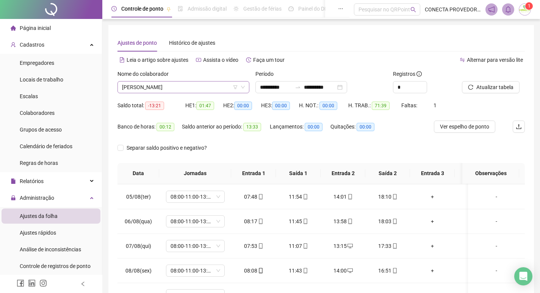
click at [227, 85] on span "ADRIANA FLAVIA PEREIRA FIDELES BATISTA" at bounding box center [183, 86] width 123 height 11
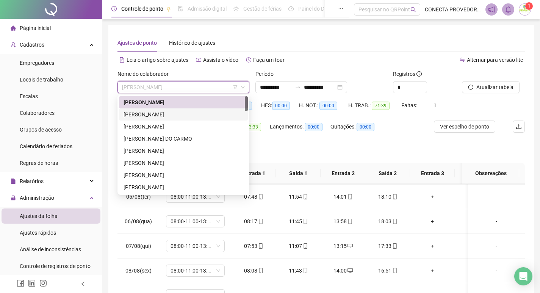
drag, startPoint x: 177, startPoint y: 114, endPoint x: 217, endPoint y: 119, distance: 40.1
click at [177, 114] on div "ALESSANKO WENNYO DE SOUSA OLIVEIRA" at bounding box center [184, 114] width 120 height 8
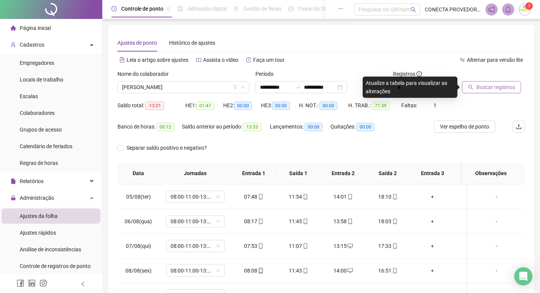
click at [475, 89] on button "Buscar registros" at bounding box center [491, 87] width 59 height 12
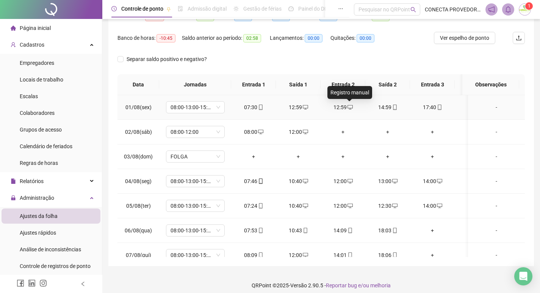
click at [349, 106] on icon "desktop" at bounding box center [349, 107] width 5 height 5
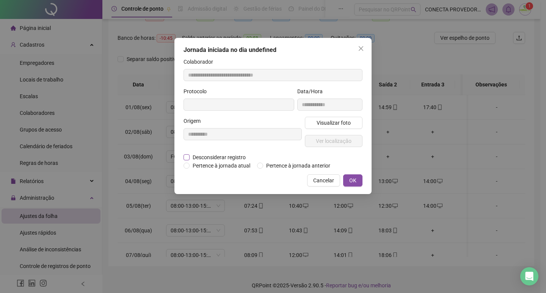
type input "**********"
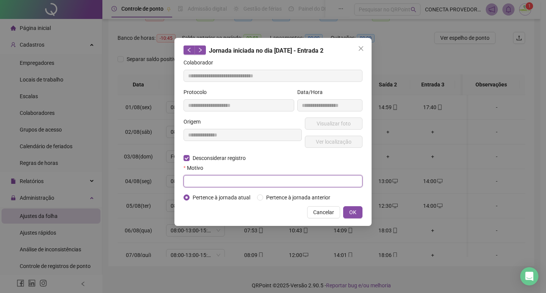
click at [206, 181] on input "text" at bounding box center [272, 181] width 179 height 12
type input "*"
type input "*********"
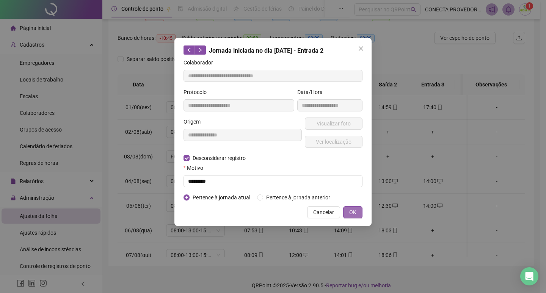
click at [353, 212] on span "OK" at bounding box center [352, 212] width 7 height 8
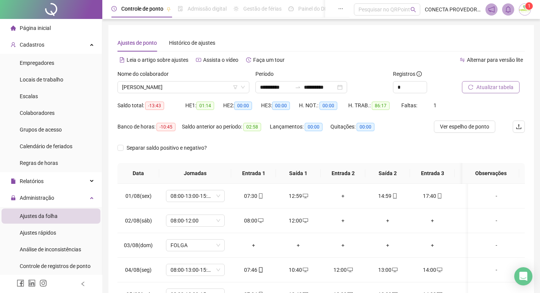
click at [491, 85] on span "Atualizar tabela" at bounding box center [494, 87] width 37 height 8
click at [227, 88] on span "ALESSANKO WENNYO DE SOUSA OLIVEIRA" at bounding box center [183, 86] width 123 height 11
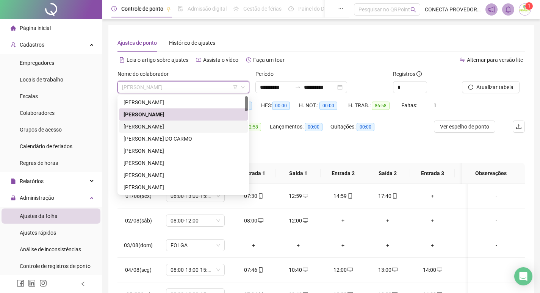
click at [183, 128] on div "AMANDA MARTINS NEVES" at bounding box center [184, 126] width 120 height 8
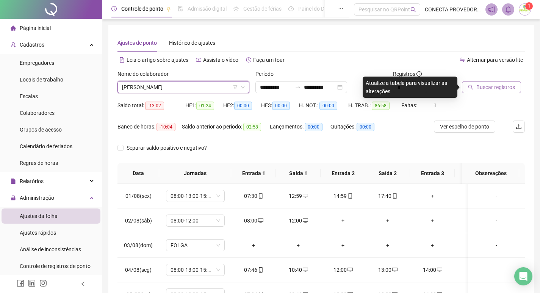
click at [492, 88] on span "Buscar registros" at bounding box center [495, 87] width 39 height 8
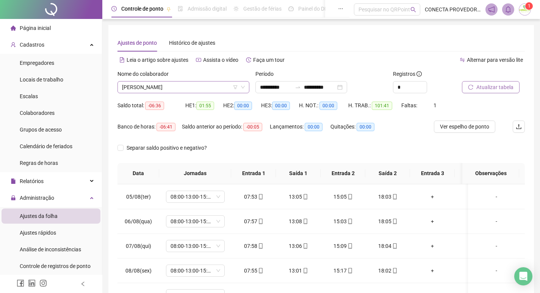
click at [199, 88] on span "AMANDA MARTINS NEVES" at bounding box center [183, 86] width 123 height 11
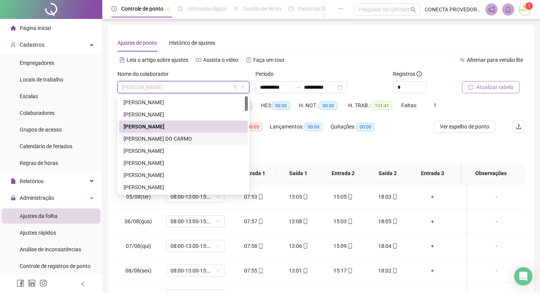
click at [176, 137] on div "ANA BEATRIZ DE SOUSA DO CARMO" at bounding box center [184, 139] width 120 height 8
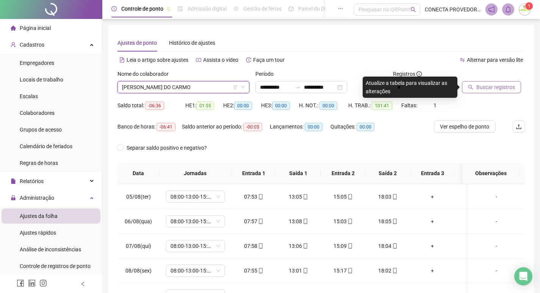
click at [484, 89] on span "Buscar registros" at bounding box center [495, 87] width 39 height 8
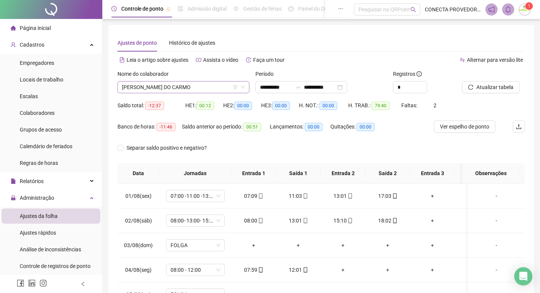
click at [222, 88] on span "ANA BEATRIZ DE SOUSA DO CARMO" at bounding box center [183, 86] width 123 height 11
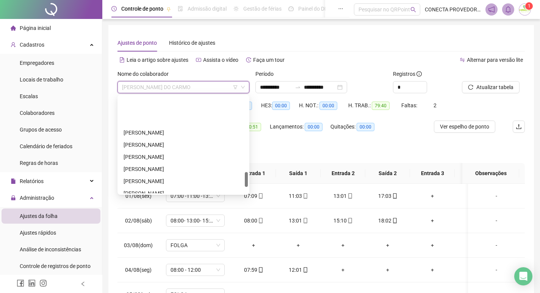
scroll to position [530, 0]
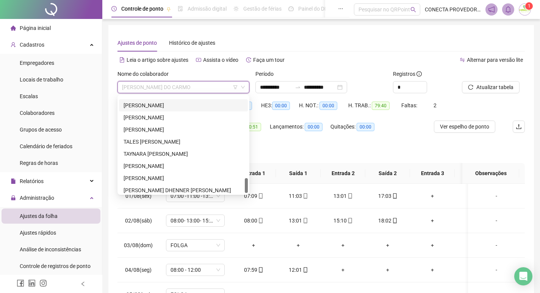
drag, startPoint x: 145, startPoint y: 102, endPoint x: 171, endPoint y: 107, distance: 26.7
click at [145, 102] on div "RENATO JONH MORAIS DE ALMEIDA" at bounding box center [184, 105] width 120 height 8
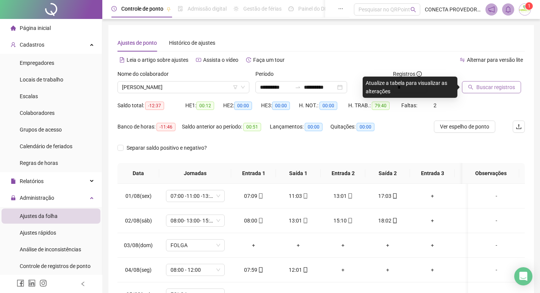
click at [479, 86] on span "Buscar registros" at bounding box center [495, 87] width 39 height 8
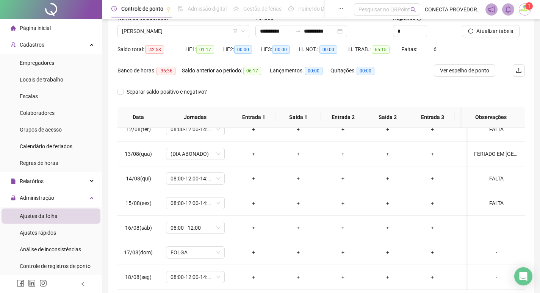
scroll to position [0, 0]
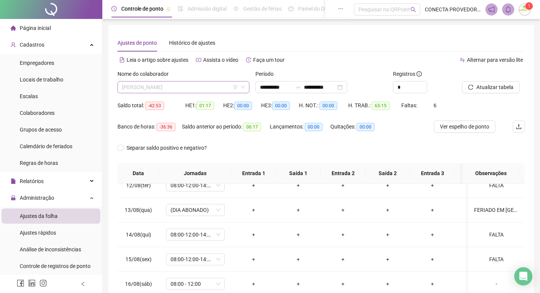
click at [217, 86] on span "RENATO JONH MORAIS DE ALMEIDA" at bounding box center [183, 86] width 123 height 11
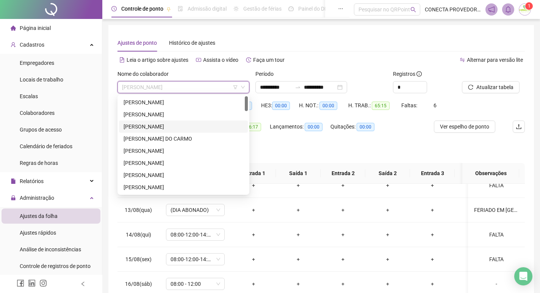
click at [153, 125] on div "AMANDA MARTINS NEVES" at bounding box center [184, 126] width 120 height 8
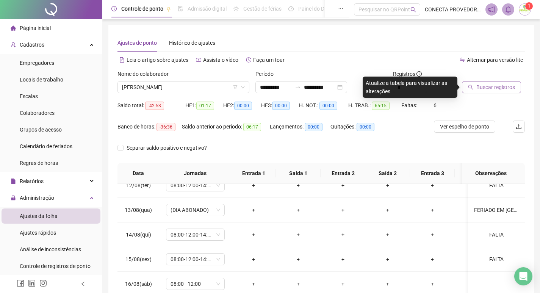
click at [487, 86] on span "Buscar registros" at bounding box center [495, 87] width 39 height 8
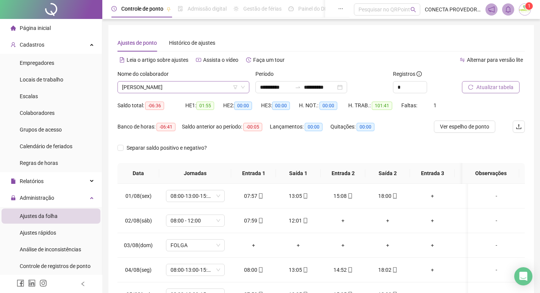
click at [211, 88] on span "AMANDA MARTINS NEVES" at bounding box center [183, 86] width 123 height 11
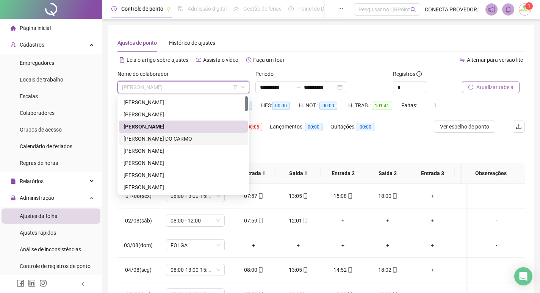
click at [176, 139] on div "ANA BEATRIZ DE SOUSA DO CARMO" at bounding box center [184, 139] width 120 height 8
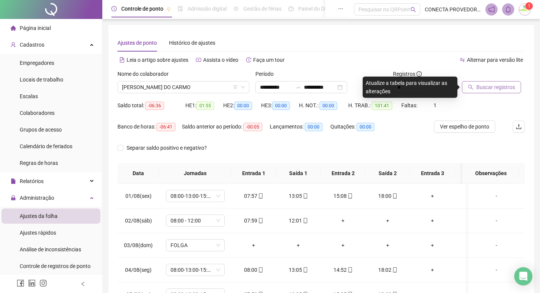
click at [493, 84] on span "Buscar registros" at bounding box center [495, 87] width 39 height 8
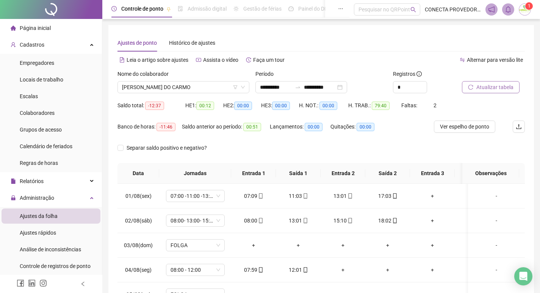
click at [462, 81] on button "Atualizar tabela" at bounding box center [491, 87] width 58 height 12
